Goal: Task Accomplishment & Management: Complete application form

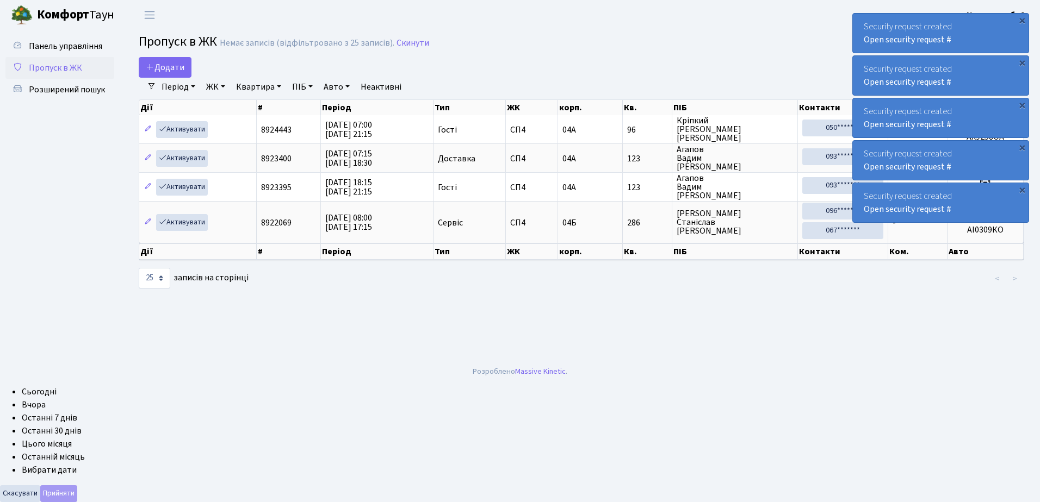
select select "25"
click at [1021, 19] on div "×" at bounding box center [1021, 20] width 11 height 11
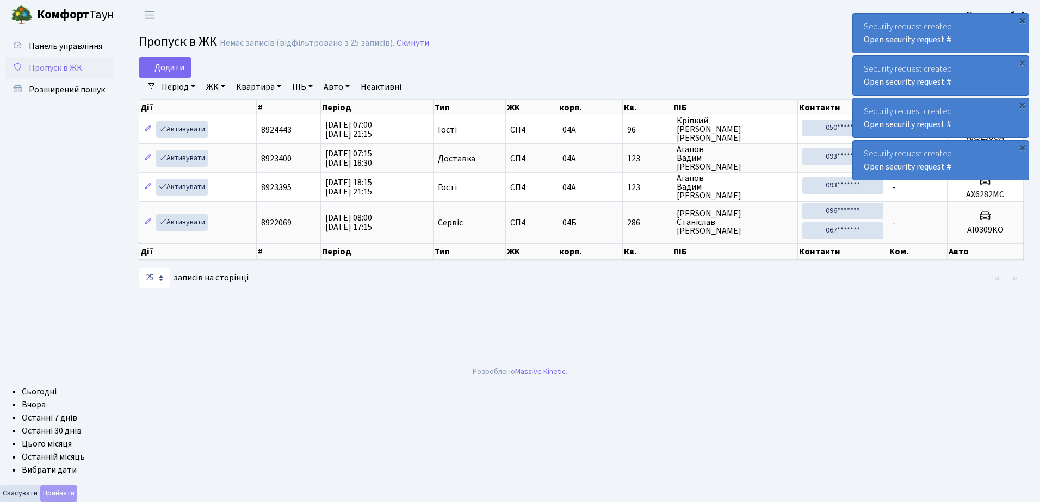
click at [1021, 19] on div "×" at bounding box center [1021, 20] width 11 height 11
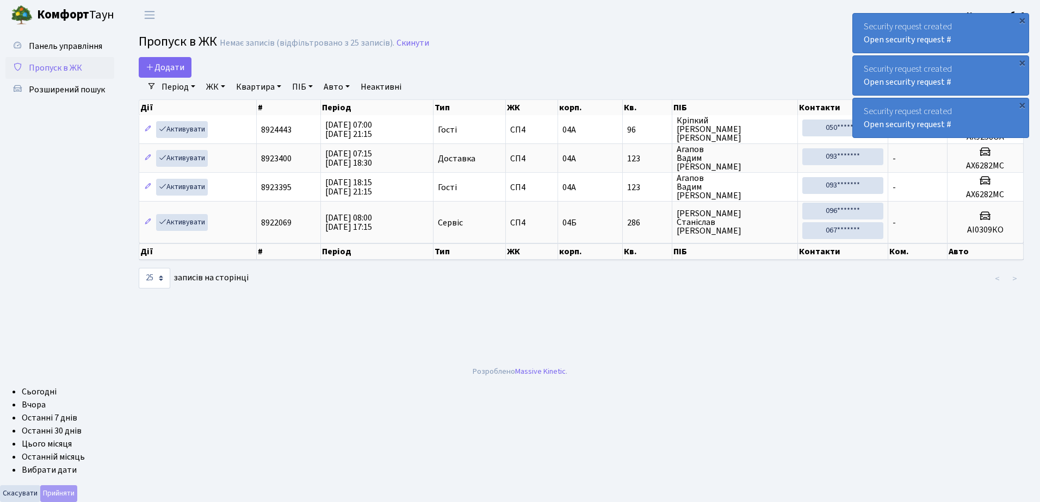
click at [1021, 19] on div "×" at bounding box center [1021, 20] width 11 height 11
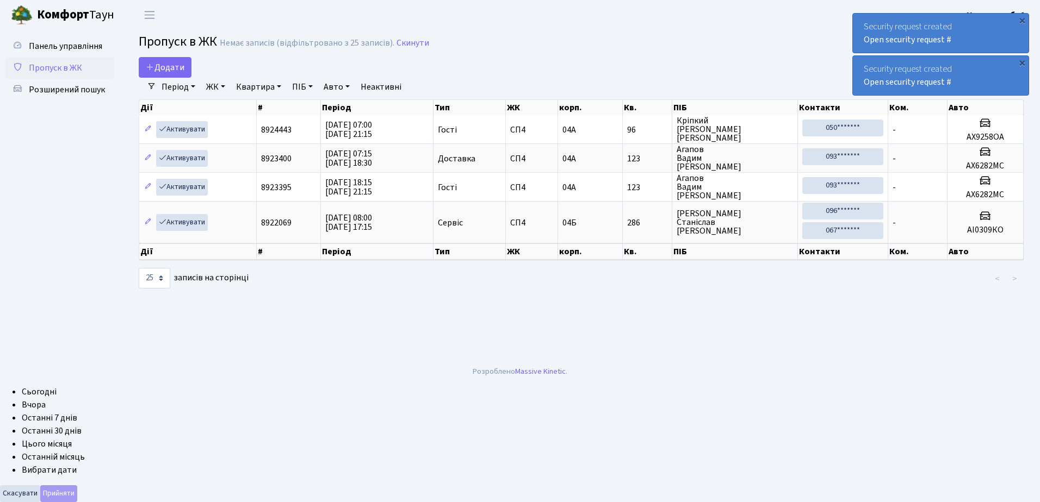
click at [1021, 19] on div "×" at bounding box center [1021, 20] width 11 height 11
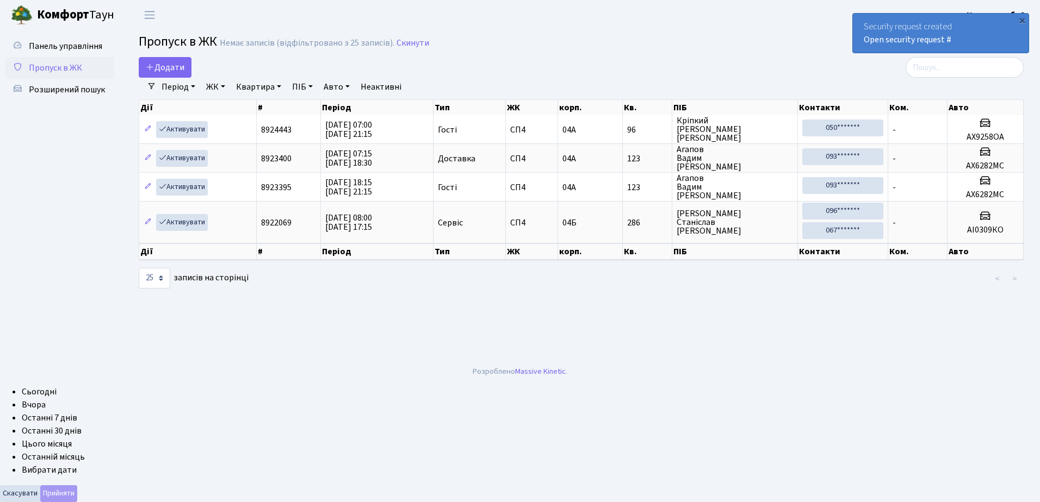
click at [1021, 19] on div "×" at bounding box center [1021, 20] width 11 height 11
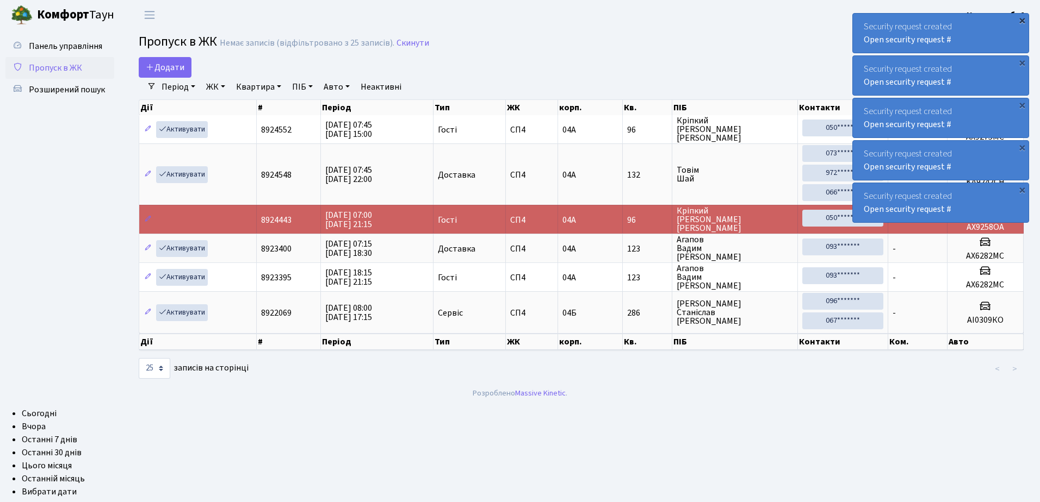
click at [1022, 19] on div "×" at bounding box center [1021, 20] width 11 height 11
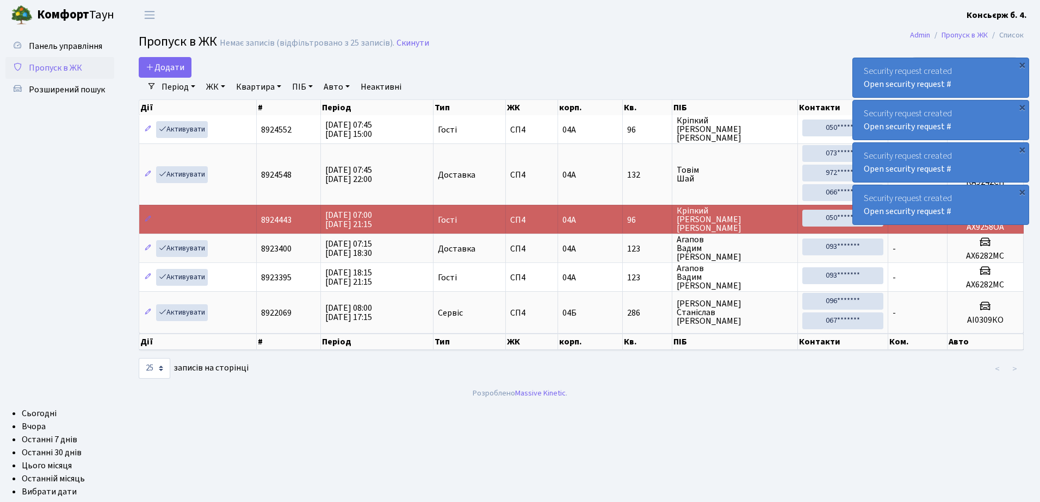
click at [1022, 59] on div "×" at bounding box center [1021, 64] width 11 height 11
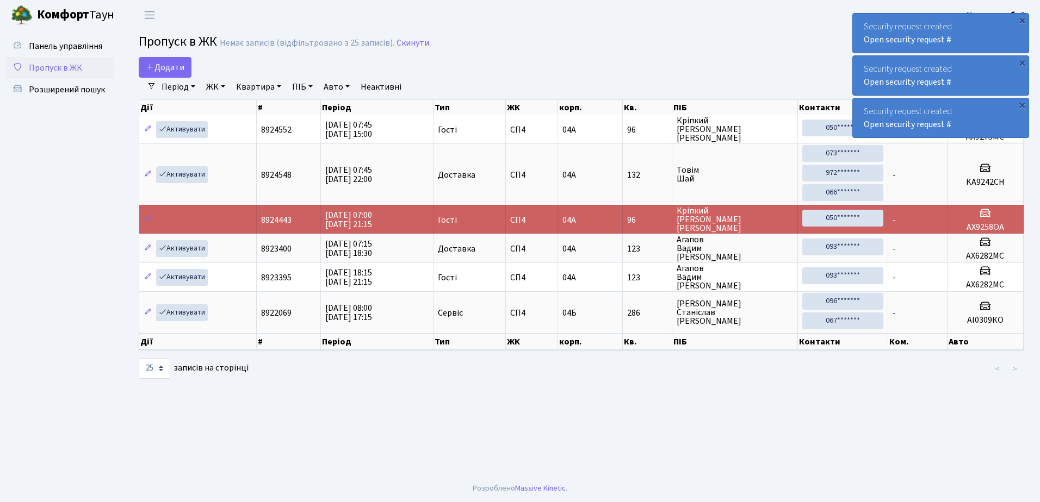
click at [1022, 19] on div "×" at bounding box center [1021, 20] width 11 height 11
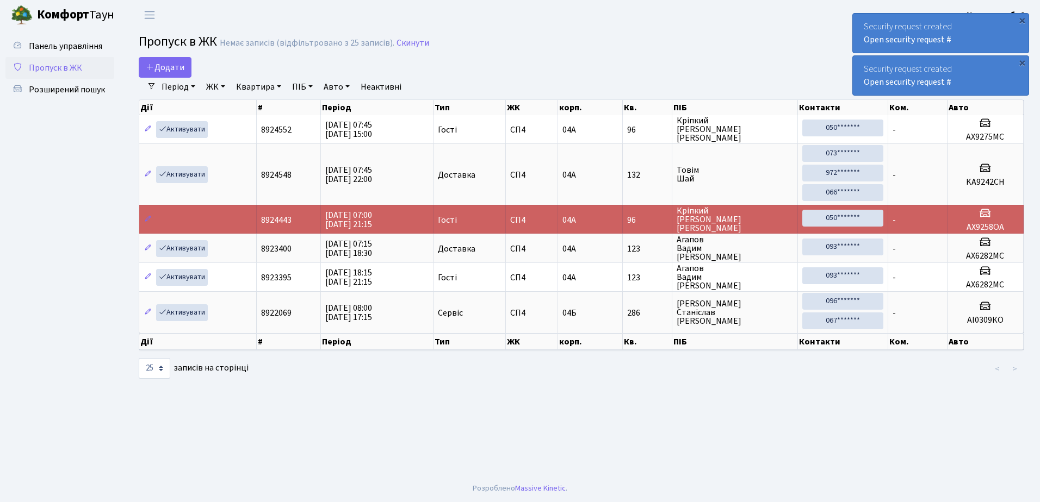
click at [1022, 19] on div "×" at bounding box center [1021, 20] width 11 height 11
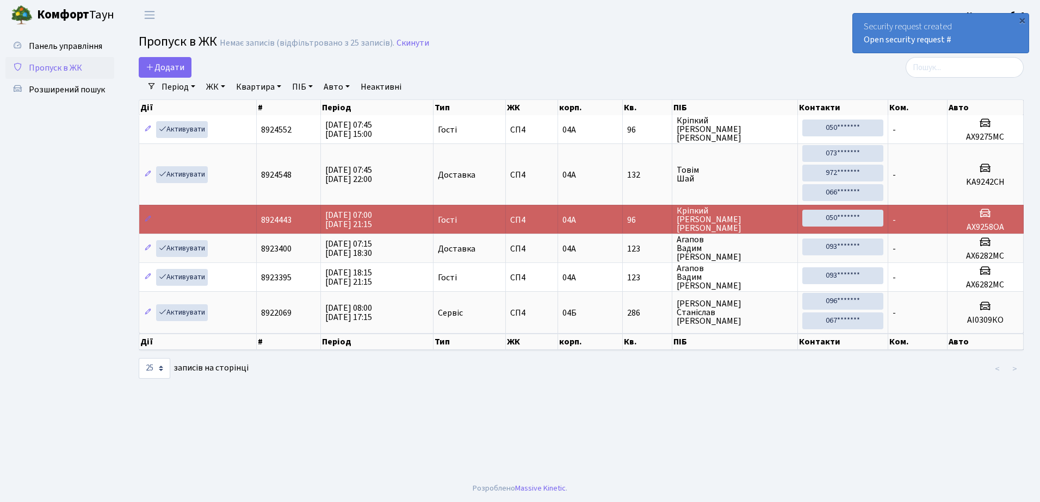
click at [1022, 19] on div "×" at bounding box center [1021, 20] width 11 height 11
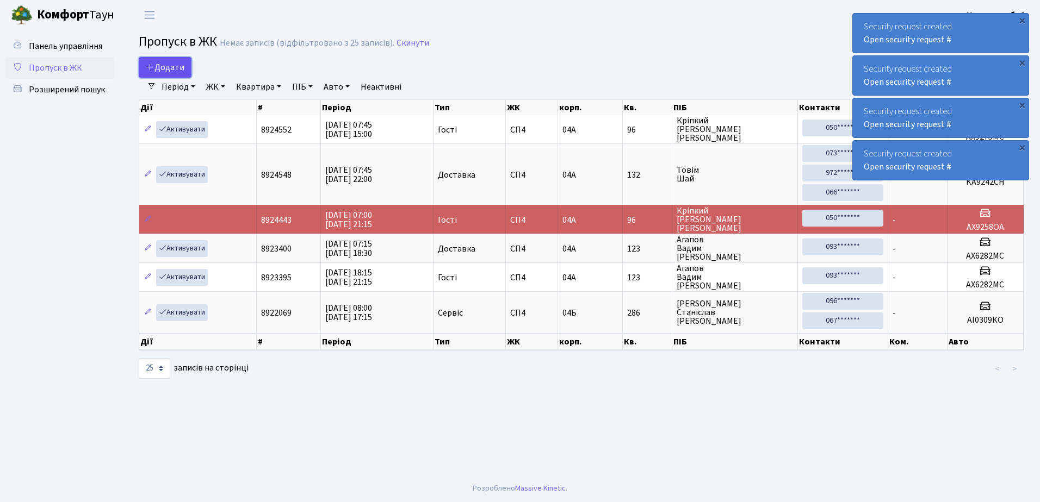
click at [165, 67] on span "Додати" at bounding box center [165, 67] width 39 height 12
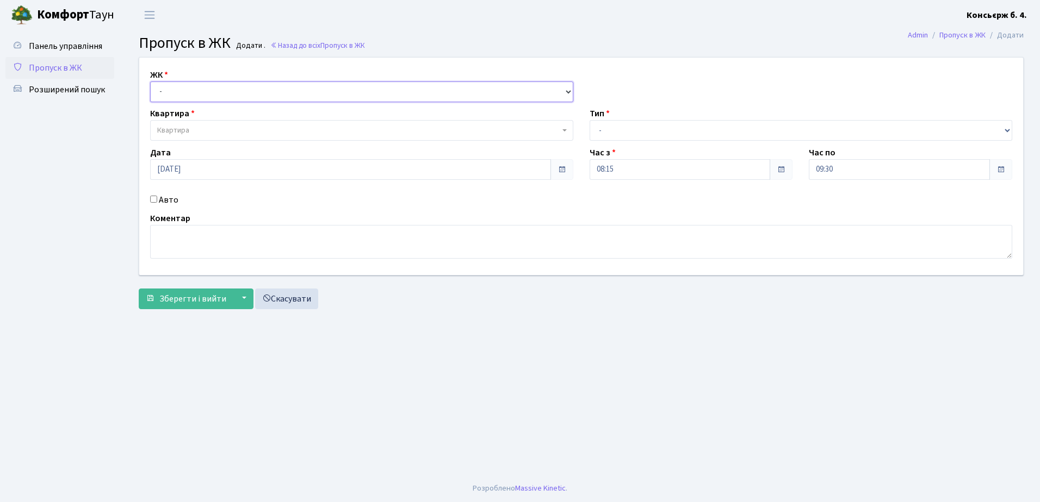
click at [190, 89] on select "- [STREET_ADDRESS]" at bounding box center [361, 92] width 423 height 21
select select "325"
click at [150, 82] on select "- СП4, Столичне шосе, 5" at bounding box center [361, 92] width 423 height 21
select select
click at [200, 126] on span "Квартира" at bounding box center [358, 130] width 402 height 11
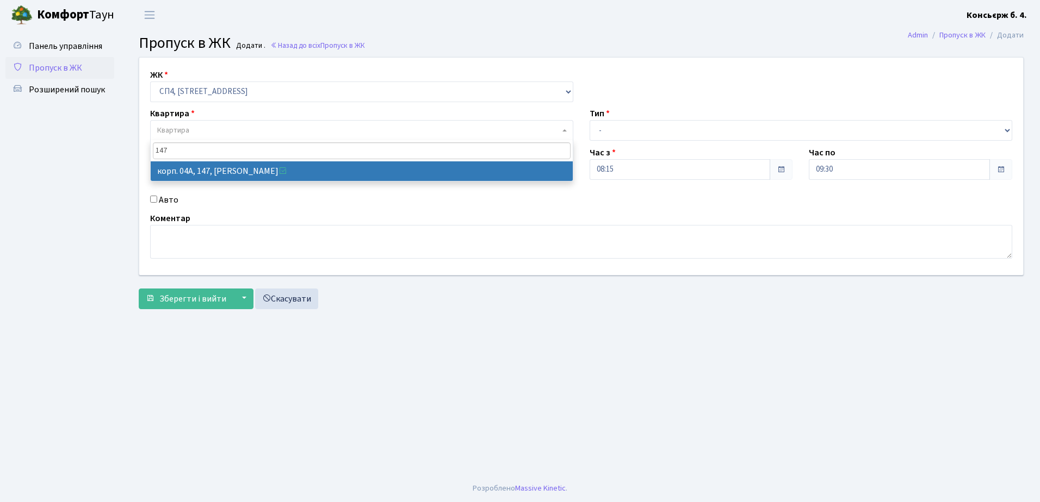
type input "147"
select select "21175"
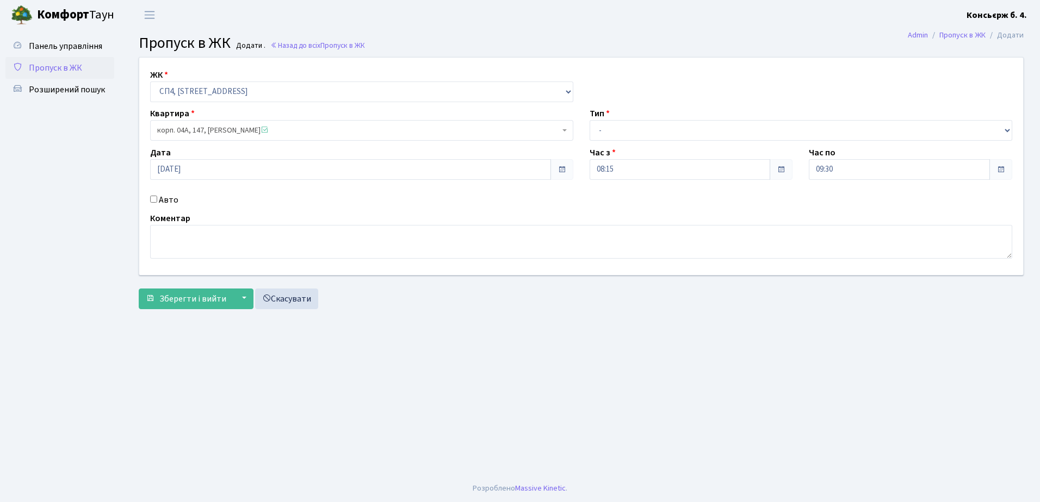
click at [153, 197] on input "Авто" at bounding box center [153, 199] width 7 height 7
checkbox input "true"
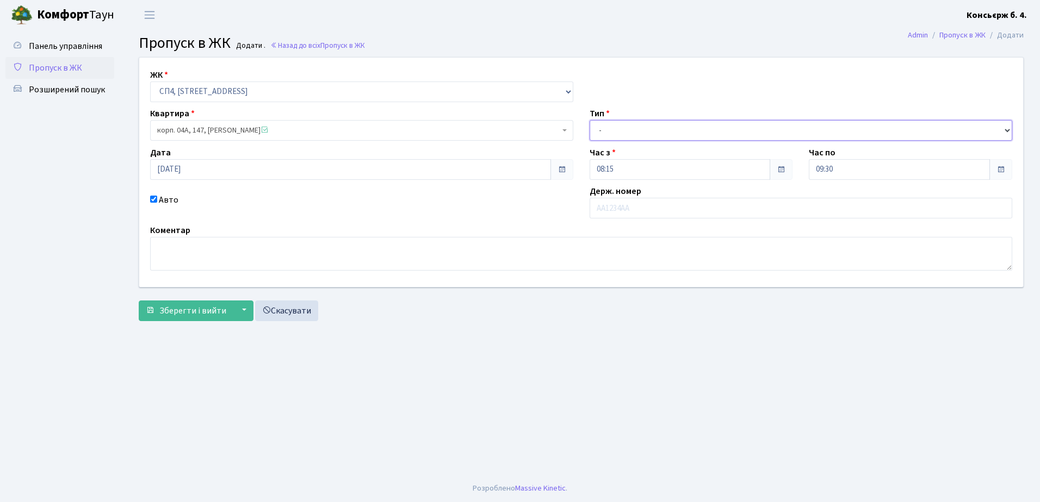
click at [677, 128] on select "- Доставка Таксі Гості Сервіс" at bounding box center [800, 130] width 423 height 21
select select "1"
click at [589, 120] on select "- Доставка Таксі Гості Сервіс" at bounding box center [800, 130] width 423 height 21
click at [691, 208] on input "text" at bounding box center [800, 208] width 423 height 21
type input "f"
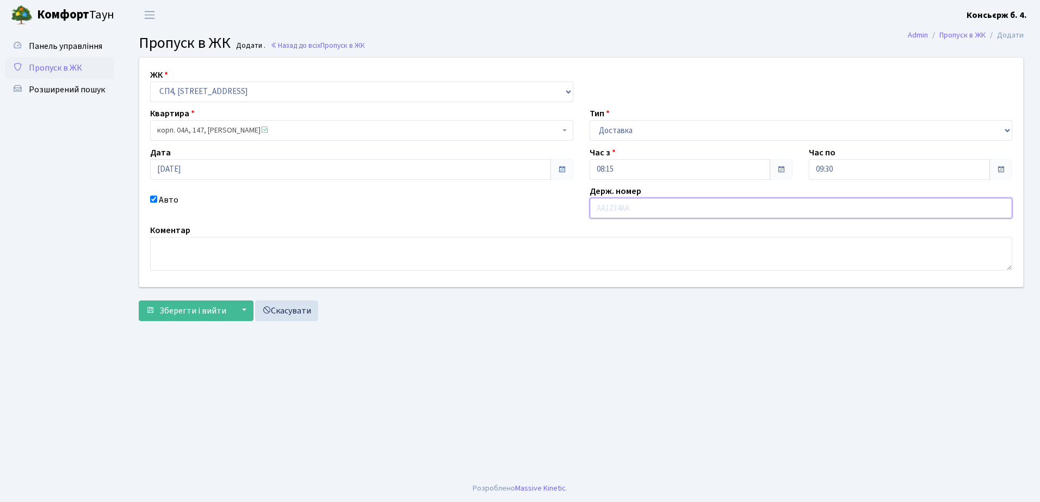
type input "а"
type input "АІ1348РВ"
click at [203, 310] on span "Зберегти і вийти" at bounding box center [192, 311] width 67 height 12
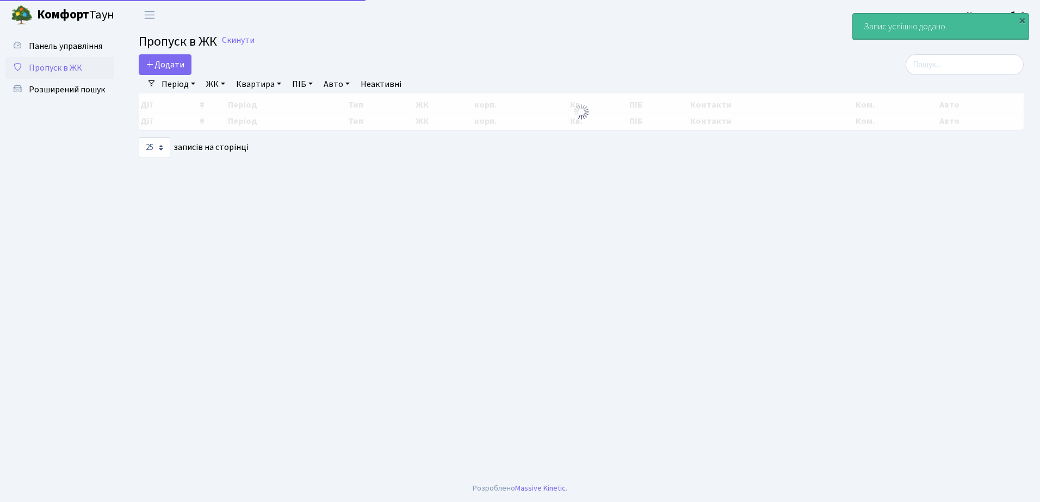
select select "25"
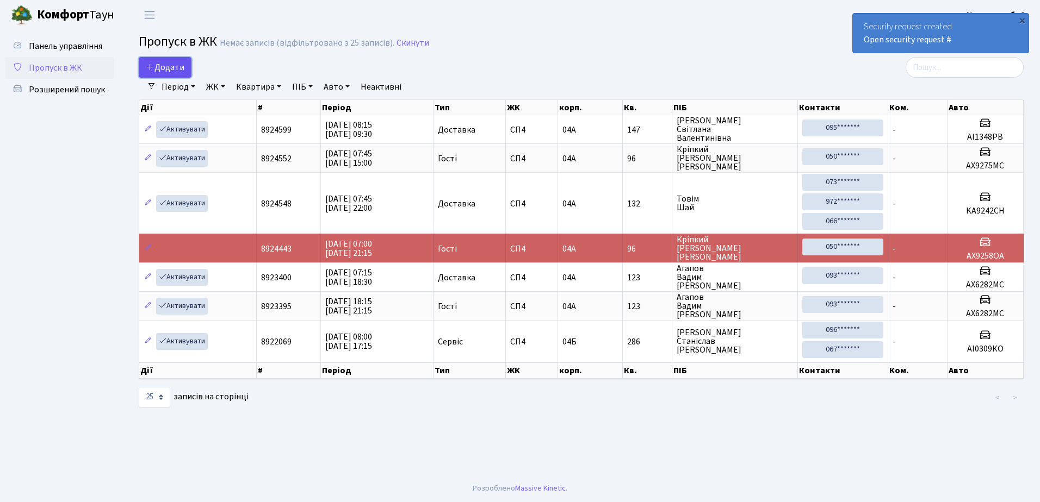
click at [160, 67] on span "Додати" at bounding box center [165, 67] width 39 height 12
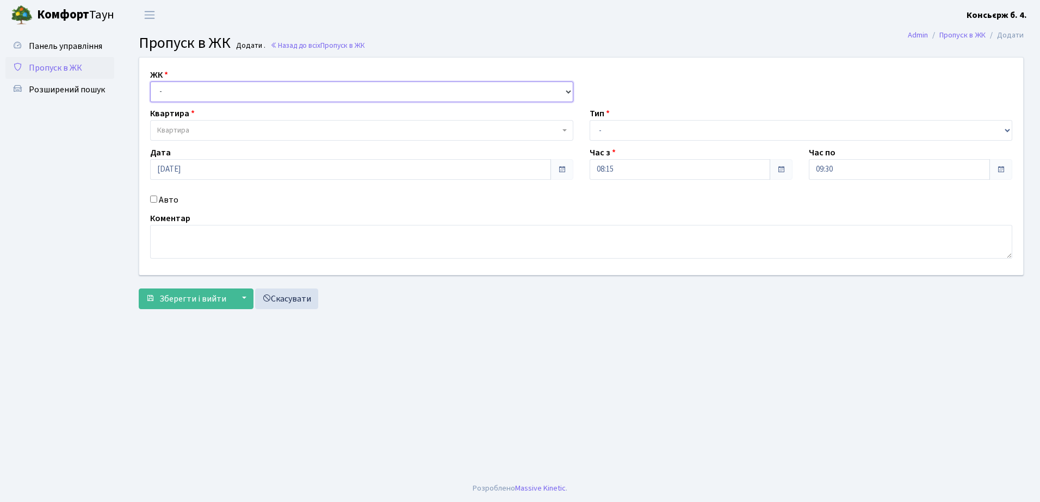
click at [234, 91] on select "- СП4, Столичне шосе, 5" at bounding box center [361, 92] width 423 height 21
select select "325"
click at [150, 82] on select "- СП4, Столичне шосе, 5" at bounding box center [361, 92] width 423 height 21
select select
click at [233, 127] on span "Квартира" at bounding box center [358, 130] width 402 height 11
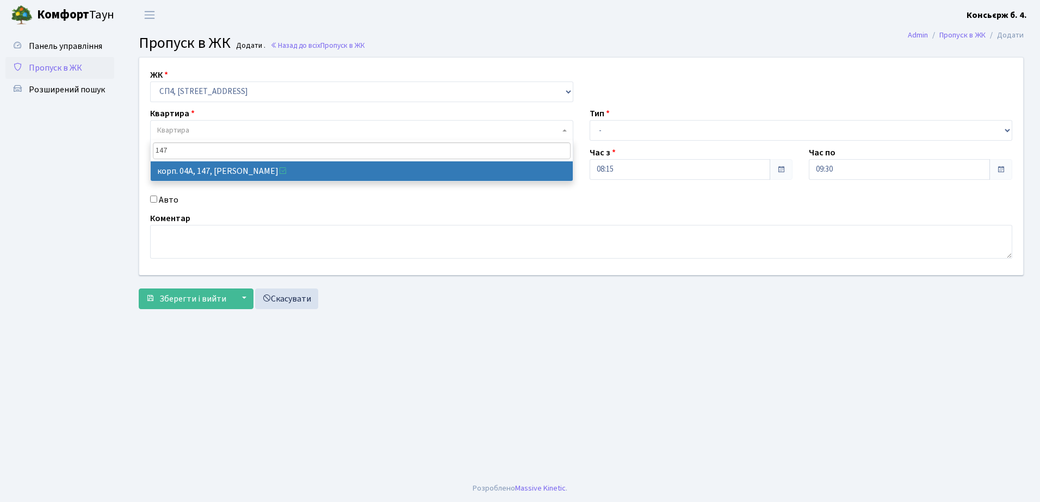
type input "147"
select select "21175"
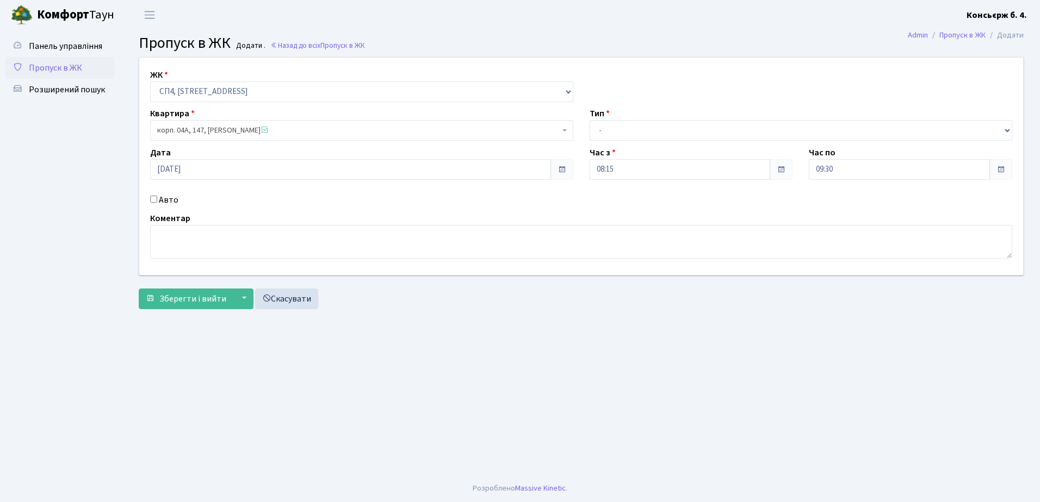
click at [152, 197] on input "Авто" at bounding box center [153, 199] width 7 height 7
checkbox input "true"
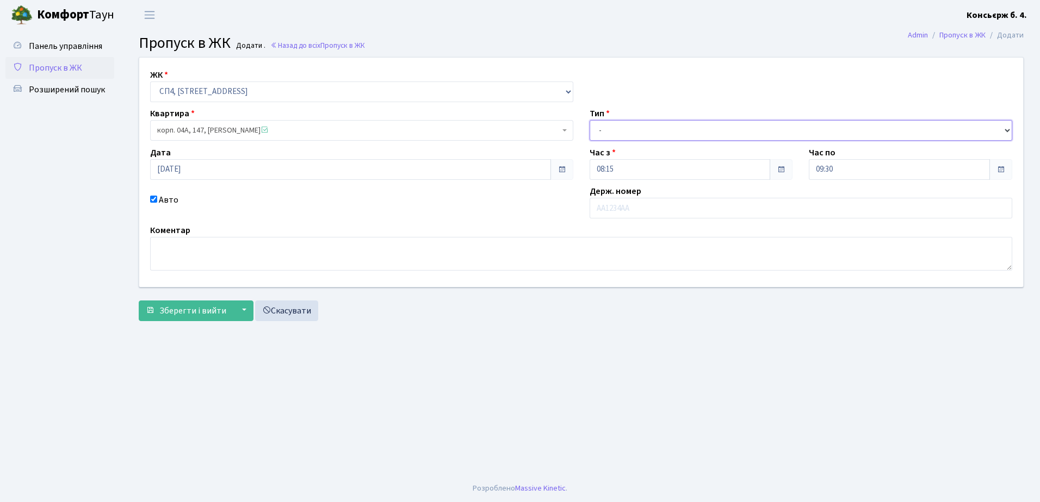
click at [660, 127] on select "- Доставка Таксі Гості Сервіс" at bounding box center [800, 130] width 423 height 21
select select "1"
click at [589, 120] on select "- Доставка Таксі Гості Сервіс" at bounding box center [800, 130] width 423 height 21
click at [648, 209] on input "text" at bounding box center [800, 208] width 423 height 21
type input "АА7305РВ"
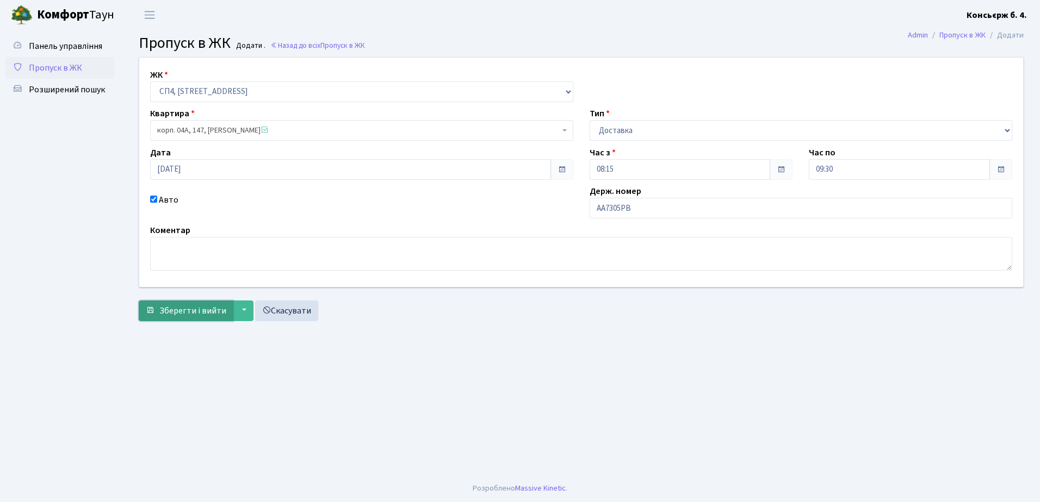
click at [208, 308] on span "Зберегти і вийти" at bounding box center [192, 311] width 67 height 12
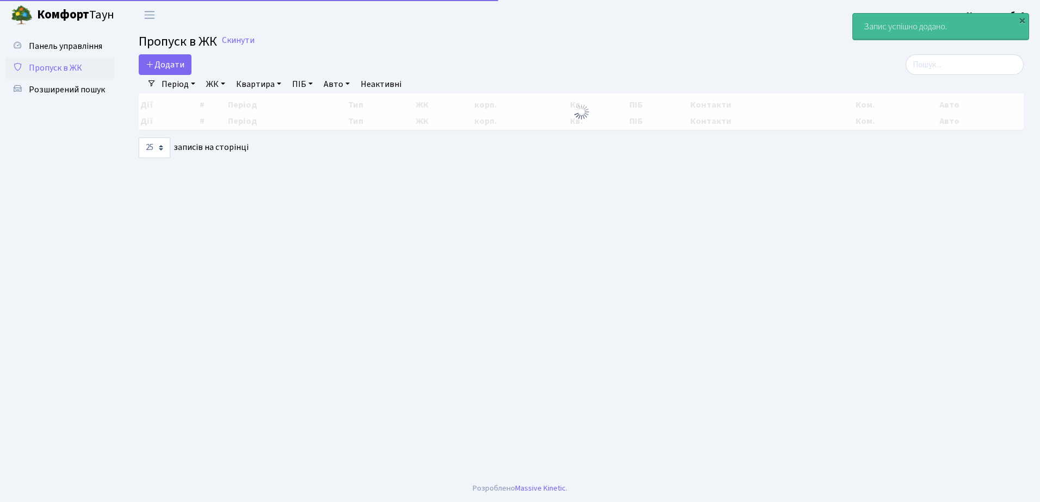
select select "25"
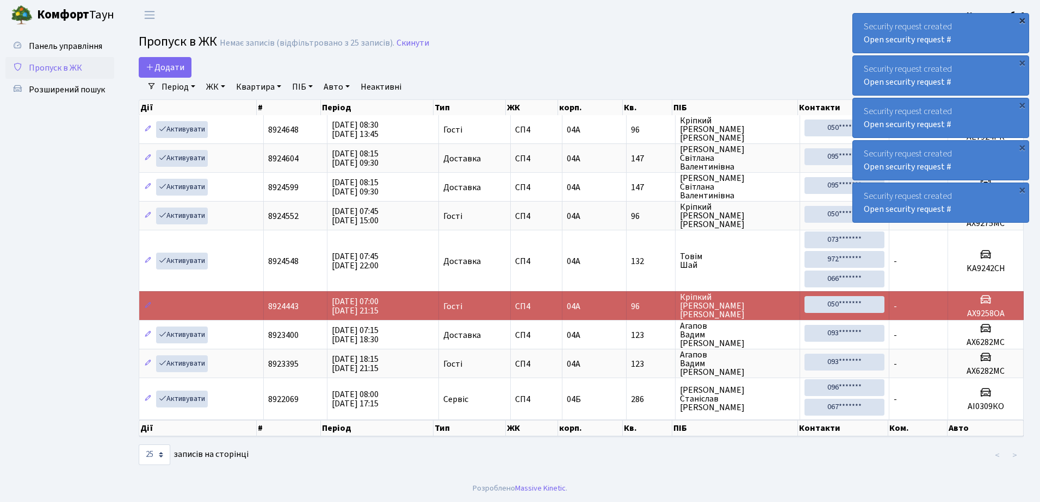
click at [1021, 18] on div "×" at bounding box center [1021, 20] width 11 height 11
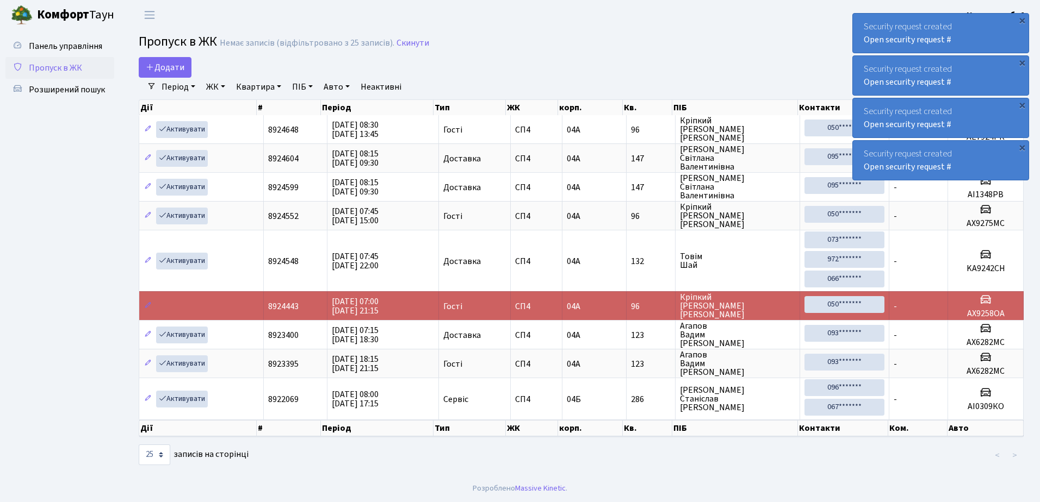
click at [1021, 18] on div "×" at bounding box center [1021, 20] width 11 height 11
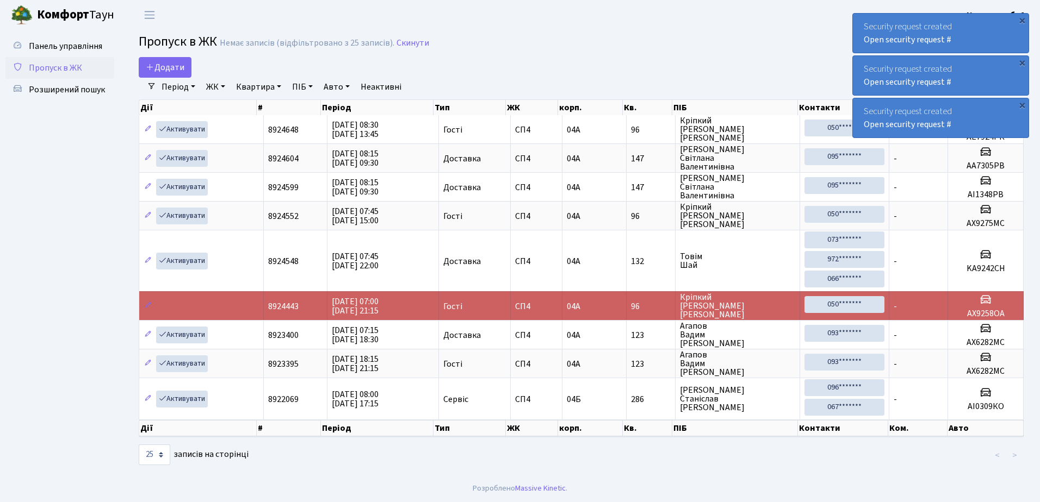
click at [1021, 18] on div "×" at bounding box center [1021, 20] width 11 height 11
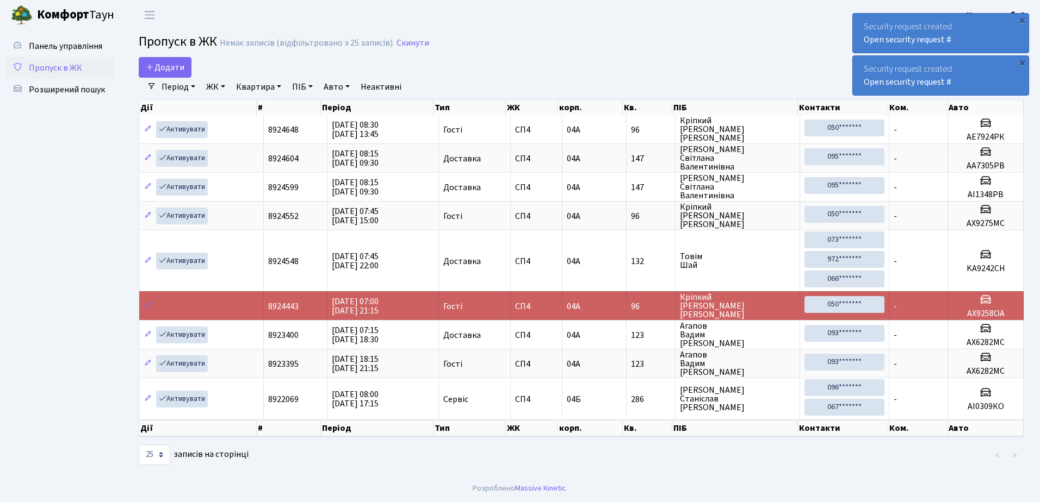
click at [1021, 18] on div "×" at bounding box center [1021, 20] width 11 height 11
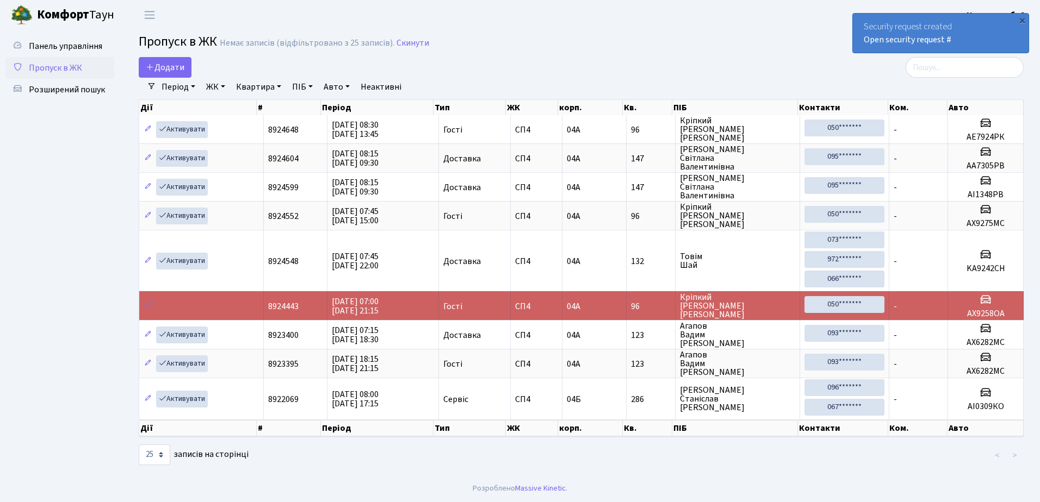
click at [1021, 18] on div "×" at bounding box center [1021, 20] width 11 height 11
